Goal: Information Seeking & Learning: Find specific fact

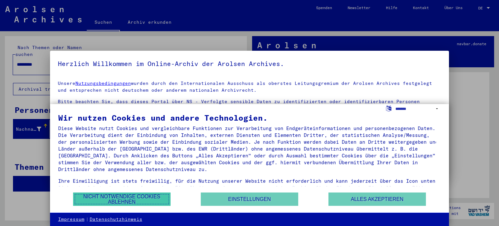
click at [148, 200] on button "Nicht notwendige Cookies ablehnen" at bounding box center [121, 198] width 97 height 13
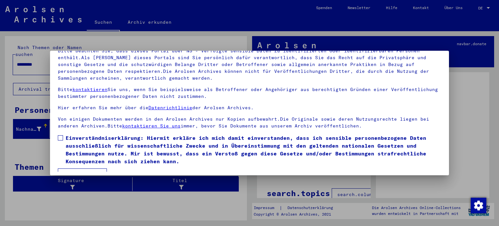
scroll to position [55, 0]
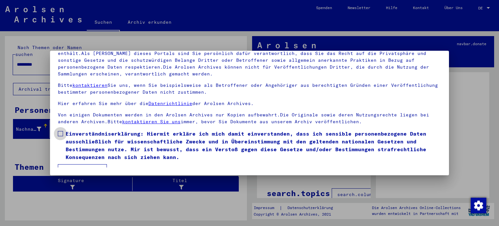
click at [63, 132] on label "Einverständniserklärung: Hiermit erkläre ich mich damit einverstanden, dass ich…" at bounding box center [250, 145] width 384 height 31
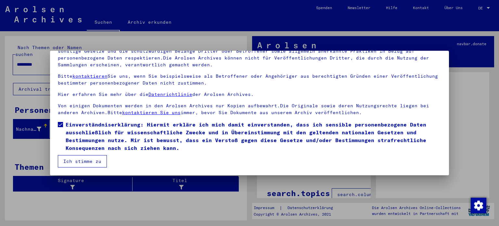
click at [90, 161] on button "Ich stimme zu" at bounding box center [82, 161] width 49 height 12
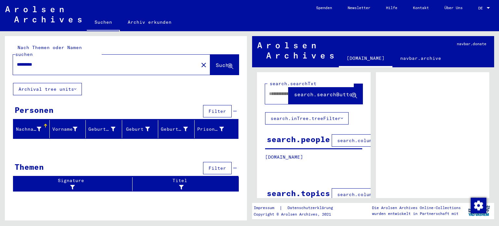
click at [48, 61] on input "*********" at bounding box center [106, 64] width 178 height 7
click at [216, 62] on span "Suche" at bounding box center [224, 65] width 16 height 6
click at [77, 61] on input "**********" at bounding box center [106, 64] width 178 height 7
click at [216, 62] on span "Suche" at bounding box center [225, 65] width 18 height 7
click at [42, 61] on input "*********" at bounding box center [106, 64] width 178 height 7
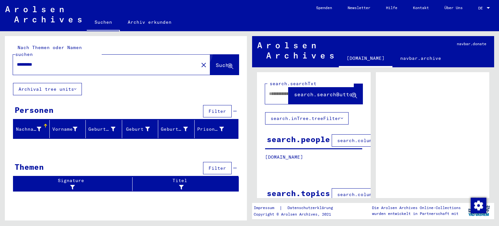
click at [219, 55] on button "Suche" at bounding box center [224, 65] width 29 height 20
click at [218, 62] on span "Suche" at bounding box center [224, 65] width 16 height 6
click at [47, 85] on button "Archival tree units" at bounding box center [47, 89] width 69 height 12
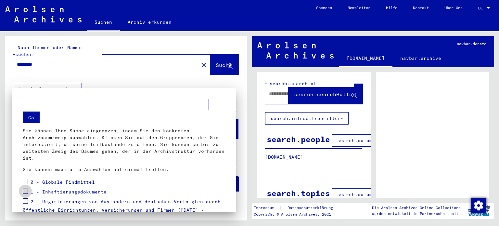
click at [25, 190] on span at bounding box center [25, 190] width 5 height 5
click at [87, 193] on span "1 - Inhaftierungsdokumente" at bounding box center [69, 192] width 76 height 6
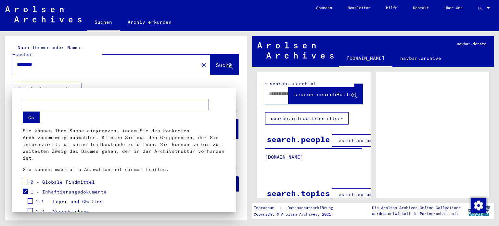
click at [83, 202] on span "1.1 - Lager und Ghettos" at bounding box center [68, 201] width 67 height 6
click at [43, 58] on div at bounding box center [249, 113] width 499 height 226
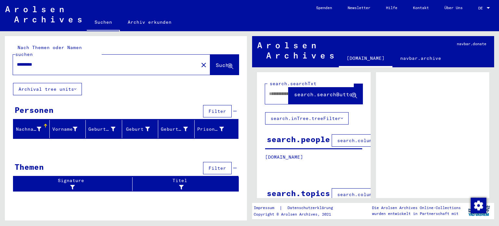
click at [42, 61] on input "********" at bounding box center [106, 64] width 178 height 7
type input "*"
click at [47, 61] on input "**********" at bounding box center [106, 64] width 178 height 7
click at [218, 55] on button "Suche" at bounding box center [224, 65] width 29 height 20
click at [216, 62] on span "Suche" at bounding box center [224, 65] width 16 height 6
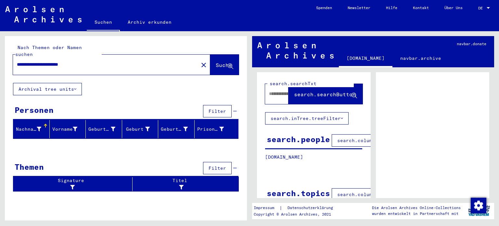
click at [87, 61] on input "**********" at bounding box center [106, 64] width 178 height 7
click at [71, 83] on button "Archival tree units" at bounding box center [47, 89] width 69 height 12
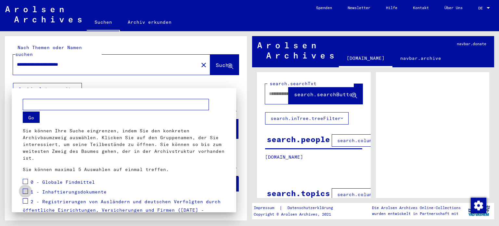
click at [26, 191] on span at bounding box center [25, 190] width 5 height 5
click at [25, 180] on span at bounding box center [25, 181] width 5 height 5
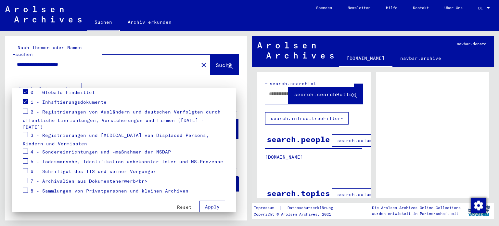
scroll to position [94, 0]
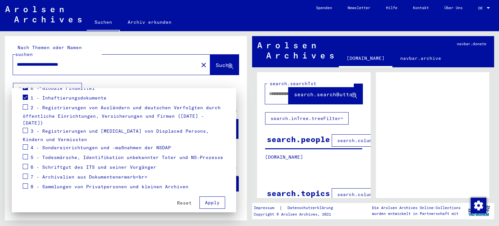
click at [215, 197] on button "Apply" at bounding box center [212, 202] width 26 height 12
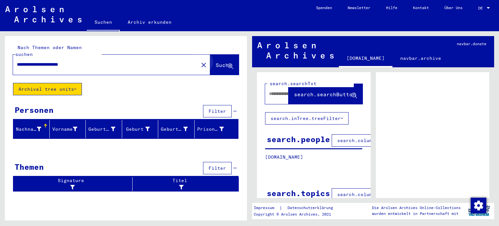
click at [225, 63] on button "Suche" at bounding box center [224, 65] width 29 height 20
click at [94, 61] on input "**********" at bounding box center [106, 64] width 178 height 7
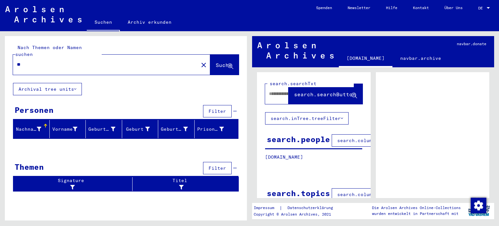
type input "*"
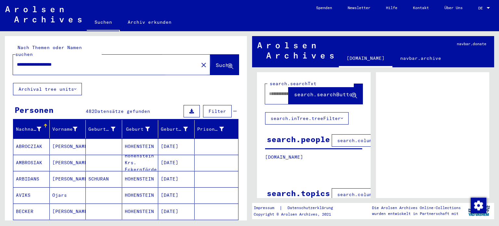
click at [210, 62] on button "Suche" at bounding box center [224, 65] width 29 height 20
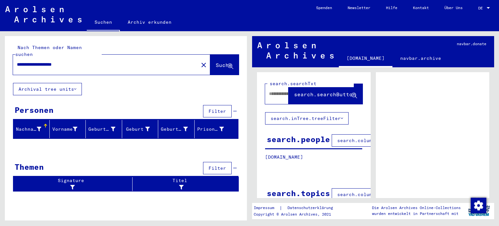
click at [82, 61] on input "**********" at bounding box center [106, 64] width 178 height 7
type input "**********"
click at [218, 63] on button "Suche" at bounding box center [224, 65] width 29 height 20
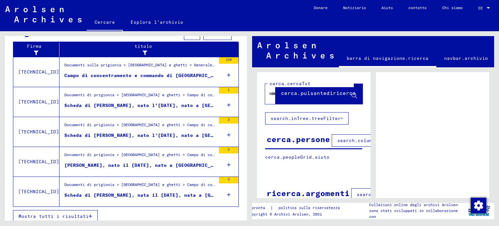
scroll to position [230, 0]
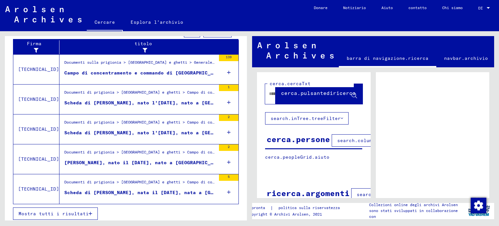
click at [68, 213] on font "Mostra tutti i risultati" at bounding box center [54, 213] width 70 height 6
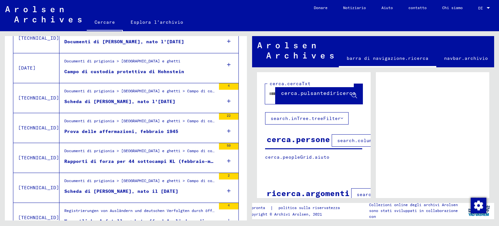
scroll to position [622, 0]
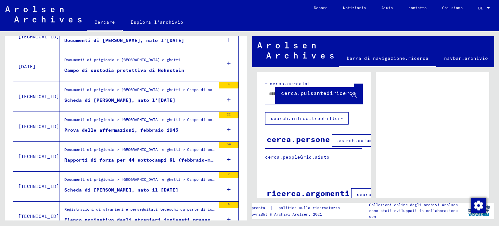
click at [75, 128] on font "Prova delle affermazioni, febbraio 1945" at bounding box center [121, 130] width 114 height 6
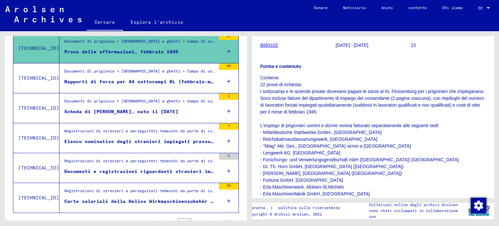
scroll to position [724, 0]
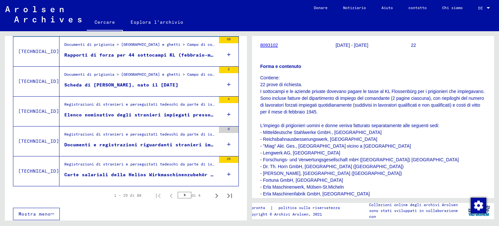
click at [159, 112] on font "Elenco nominativo degli stranieri impiegati presso le fabbriche tessili CG Roth…" at bounding box center [251, 115] width 374 height 6
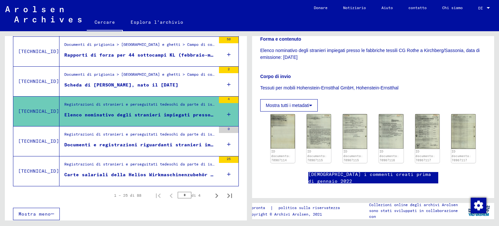
scroll to position [148, 0]
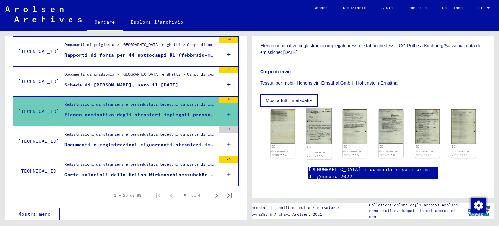
click at [320, 137] on img at bounding box center [319, 126] width 26 height 36
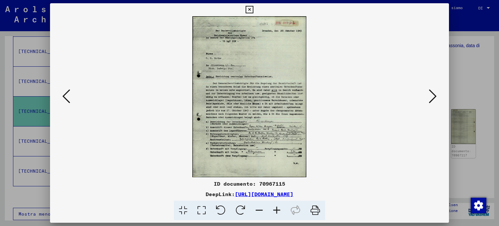
click at [275, 209] on icon at bounding box center [277, 210] width 18 height 20
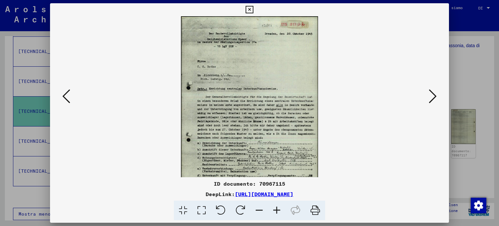
click at [275, 209] on icon at bounding box center [277, 210] width 18 height 20
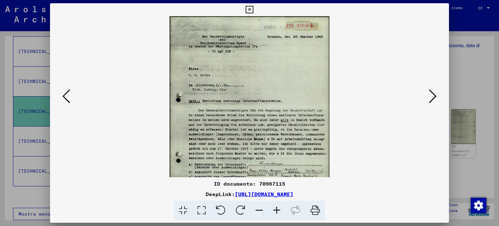
click at [275, 209] on icon at bounding box center [277, 210] width 18 height 20
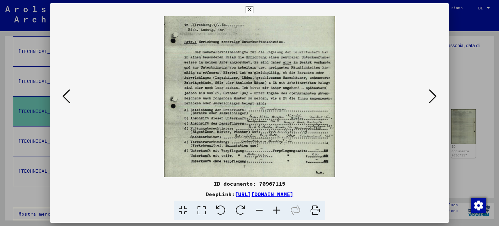
scroll to position [81, 0]
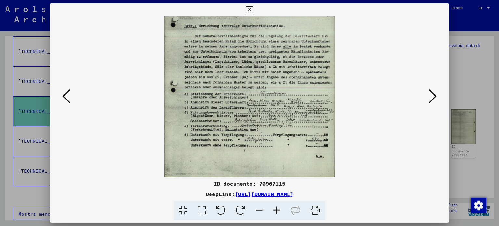
drag, startPoint x: 263, startPoint y: 146, endPoint x: 265, endPoint y: 49, distance: 96.8
click at [265, 49] on img at bounding box center [249, 56] width 171 height 242
click at [433, 98] on icon at bounding box center [433, 96] width 8 height 16
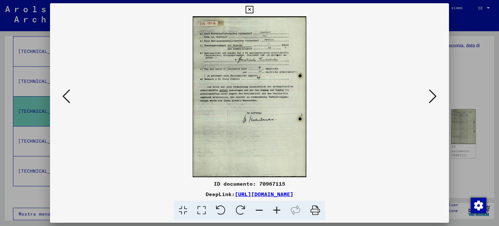
click at [433, 98] on icon at bounding box center [433, 96] width 8 height 16
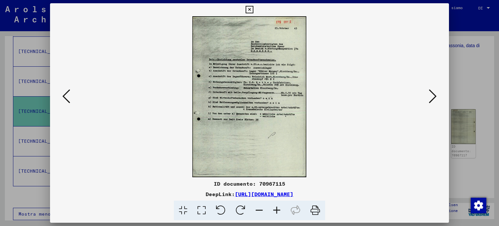
click at [433, 98] on icon at bounding box center [433, 96] width 8 height 16
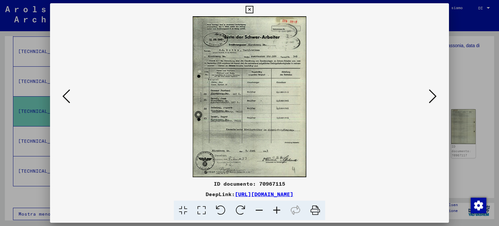
click at [278, 211] on icon at bounding box center [277, 210] width 18 height 20
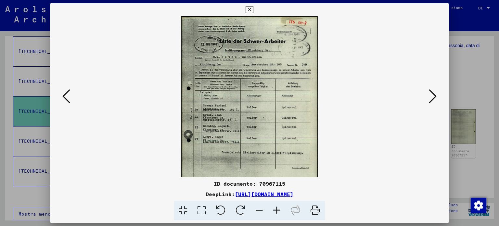
click at [278, 211] on icon at bounding box center [277, 210] width 18 height 20
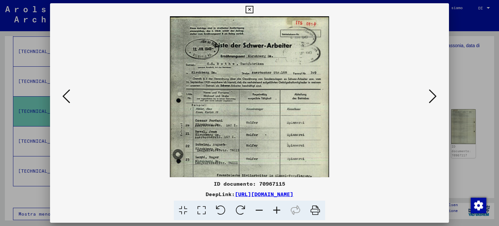
click at [278, 211] on icon at bounding box center [277, 210] width 18 height 20
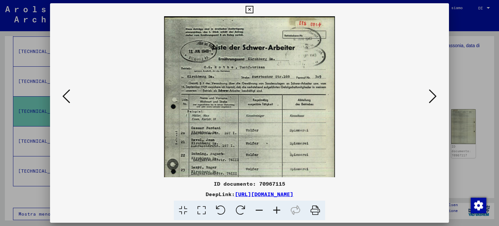
click at [433, 96] on icon at bounding box center [433, 96] width 8 height 16
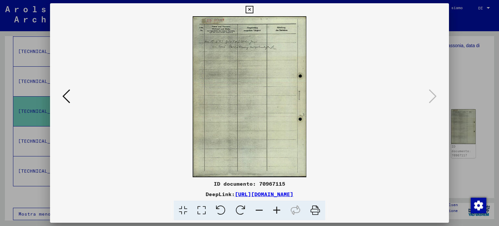
click at [249, 10] on icon at bounding box center [249, 10] width 7 height 8
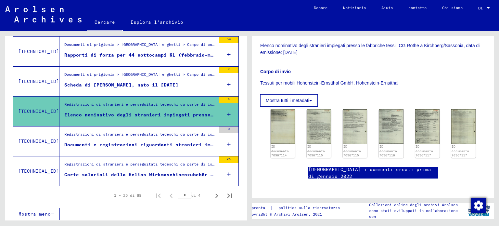
click at [311, 97] on button "Mostra tutti i metadati" at bounding box center [288, 100] width 57 height 12
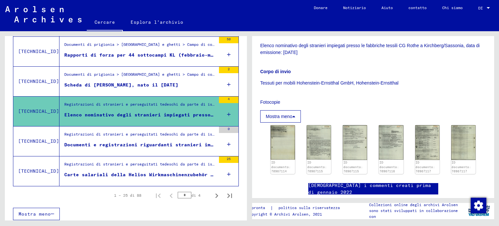
click at [377, 187] on font "[DEMOGRAPHIC_DATA] i commenti creati prima di gennaio 2022" at bounding box center [369, 188] width 123 height 13
click at [192, 143] on font "Documenti e registrazioni riguardanti stranieri impiegati presso la ditta CG Ro…" at bounding box center [257, 145] width 386 height 6
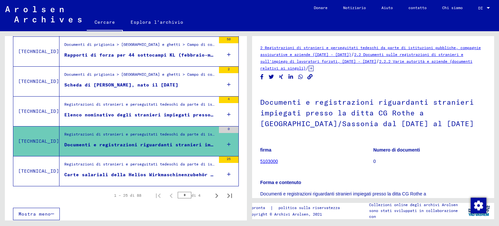
click at [169, 173] on font "Carte salariali della Helios Wirkmaschinenzubehör [PERSON_NAME] & Co., Hohenste…" at bounding box center [197, 174] width 266 height 6
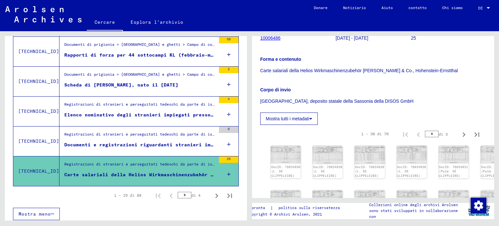
scroll to position [117, 0]
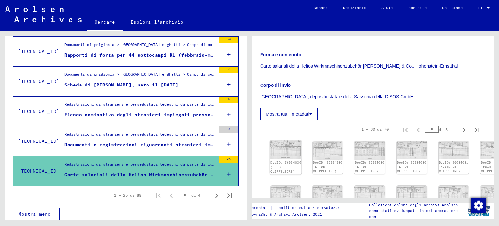
click at [275, 160] on font "DocID: 76034030 (L. DE CLIPPELEIRE)" at bounding box center [285, 166] width 31 height 13
